Goal: Find specific page/section: Find specific page/section

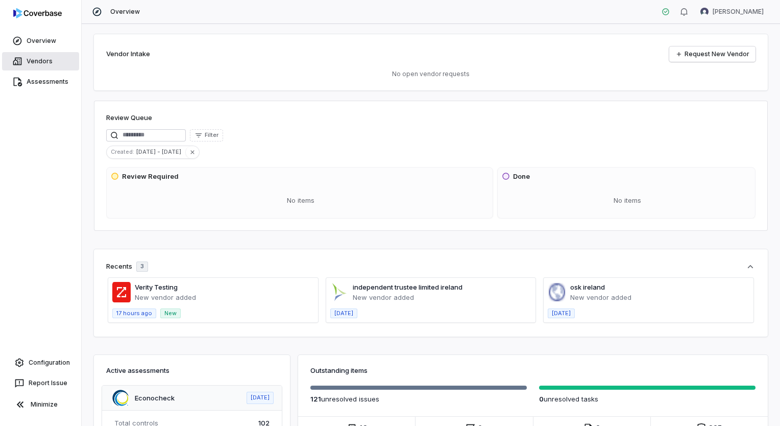
click at [48, 60] on link "Vendors" at bounding box center [40, 61] width 77 height 18
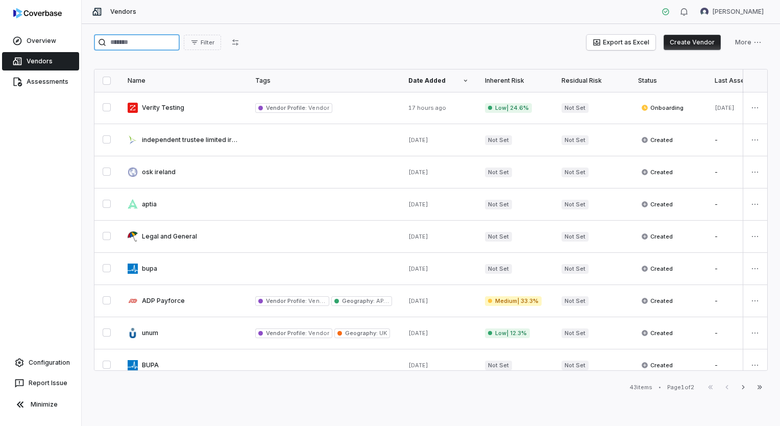
click at [172, 41] on input "search" at bounding box center [137, 42] width 86 height 16
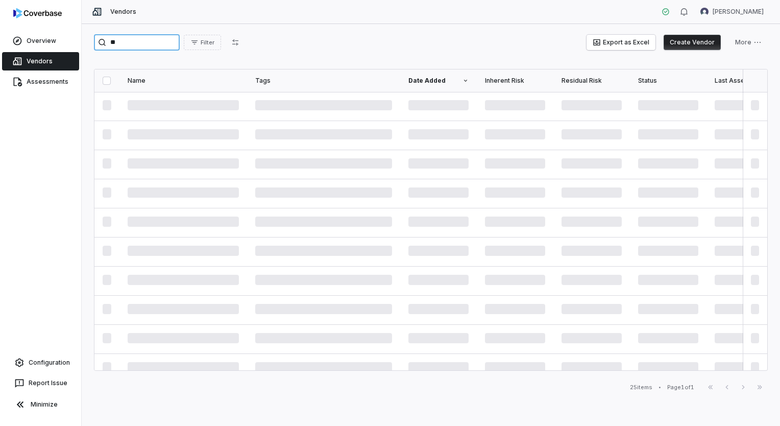
type input "*"
